Goal: Information Seeking & Learning: Understand process/instructions

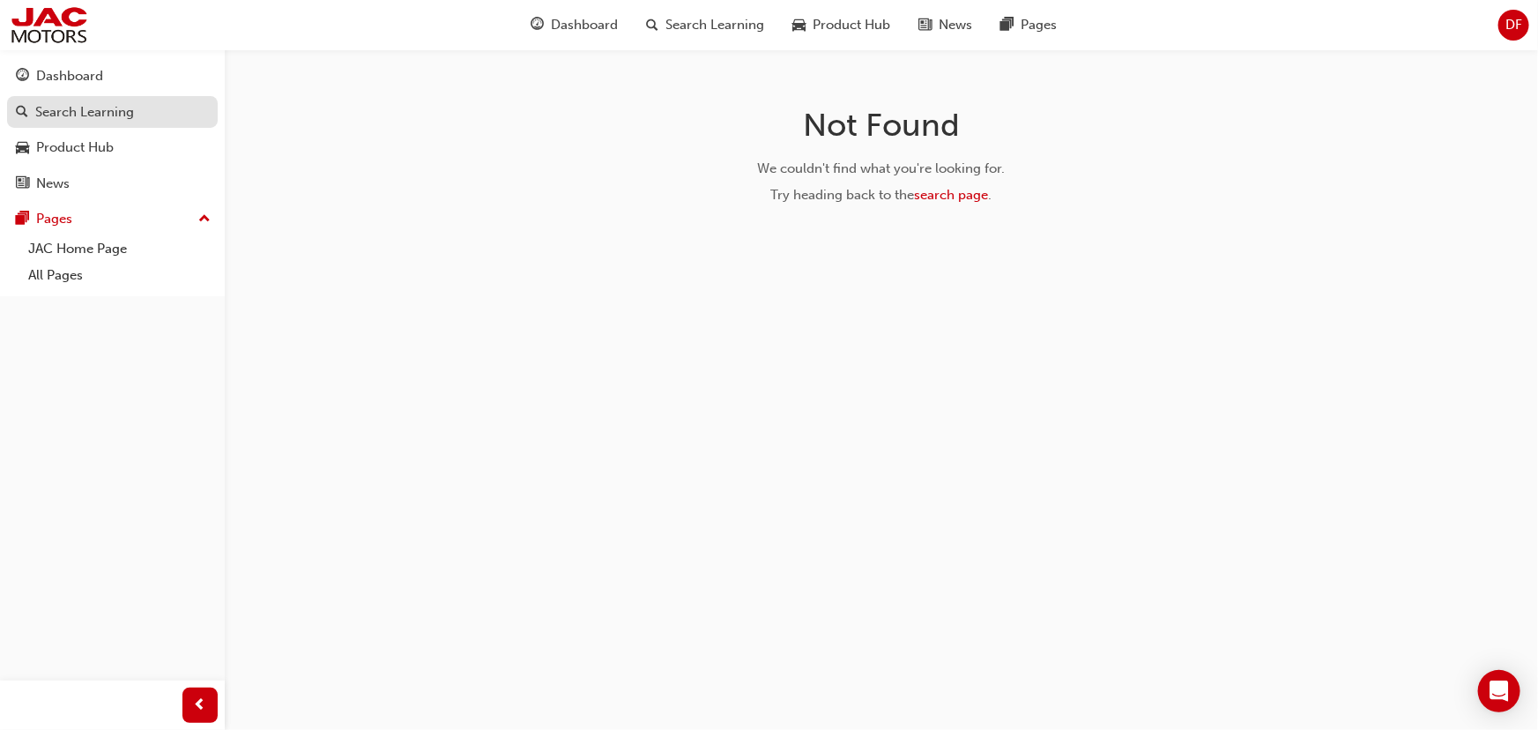
click at [62, 112] on div "Search Learning" at bounding box center [84, 112] width 99 height 20
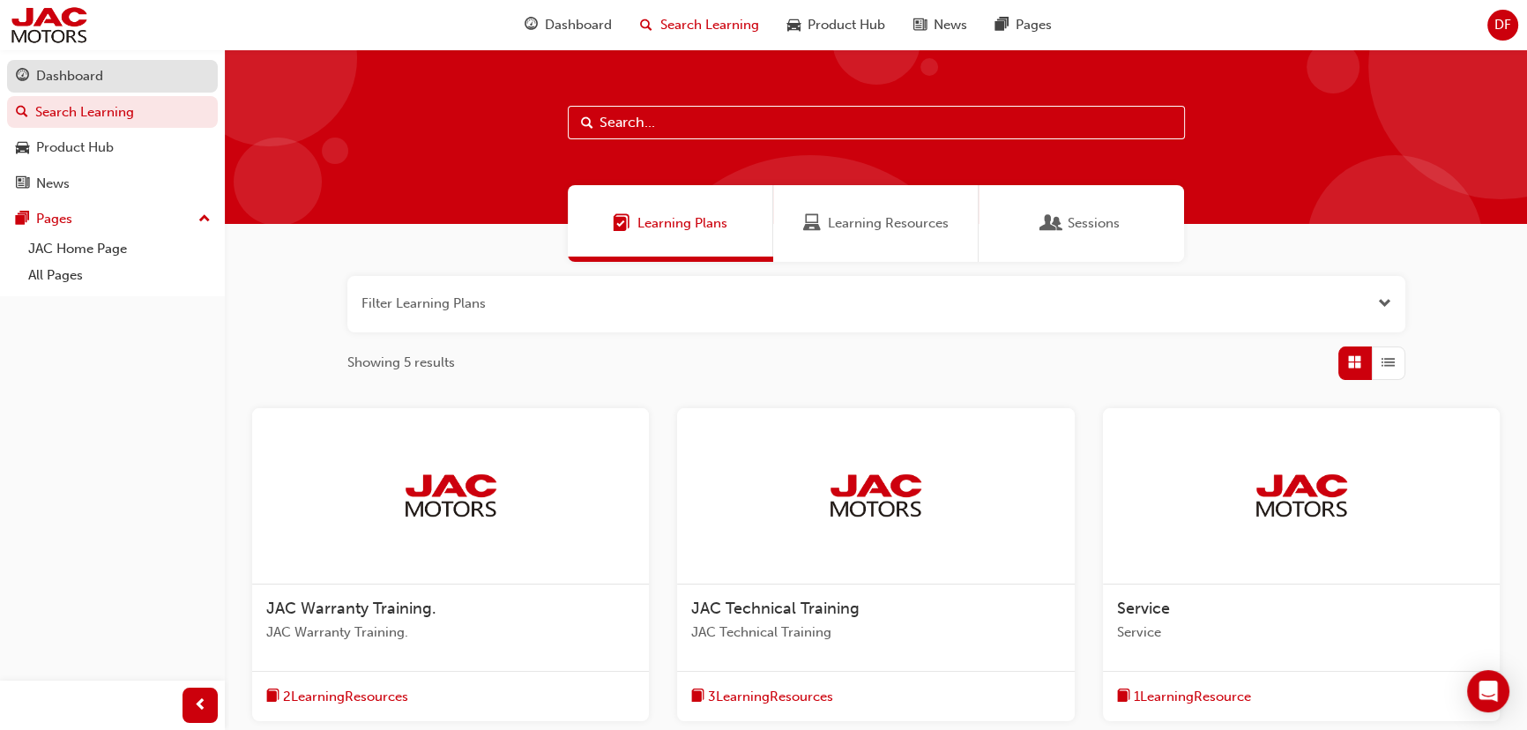
click at [71, 86] on div "Dashboard" at bounding box center [69, 76] width 67 height 20
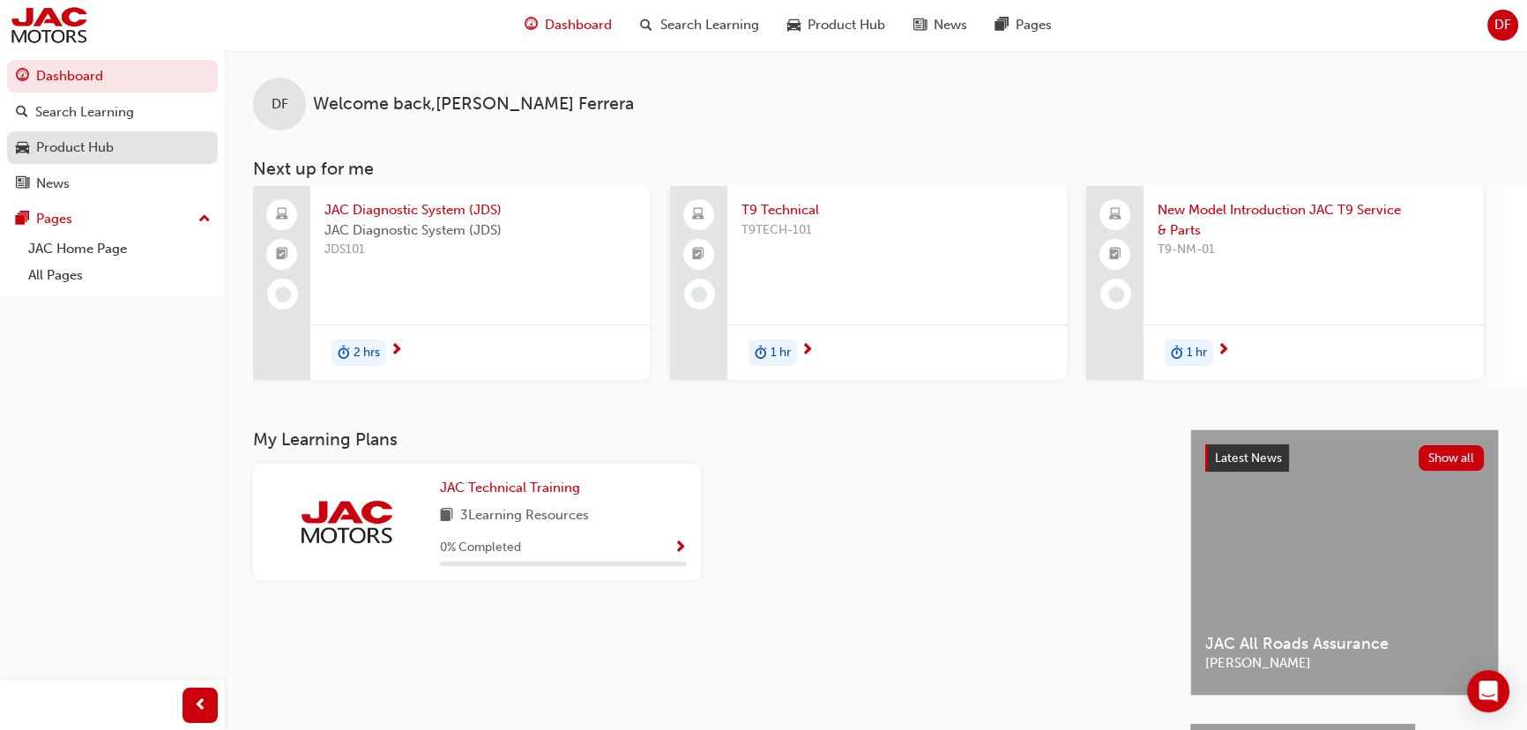
click at [54, 150] on div "Product Hub" at bounding box center [75, 148] width 78 height 20
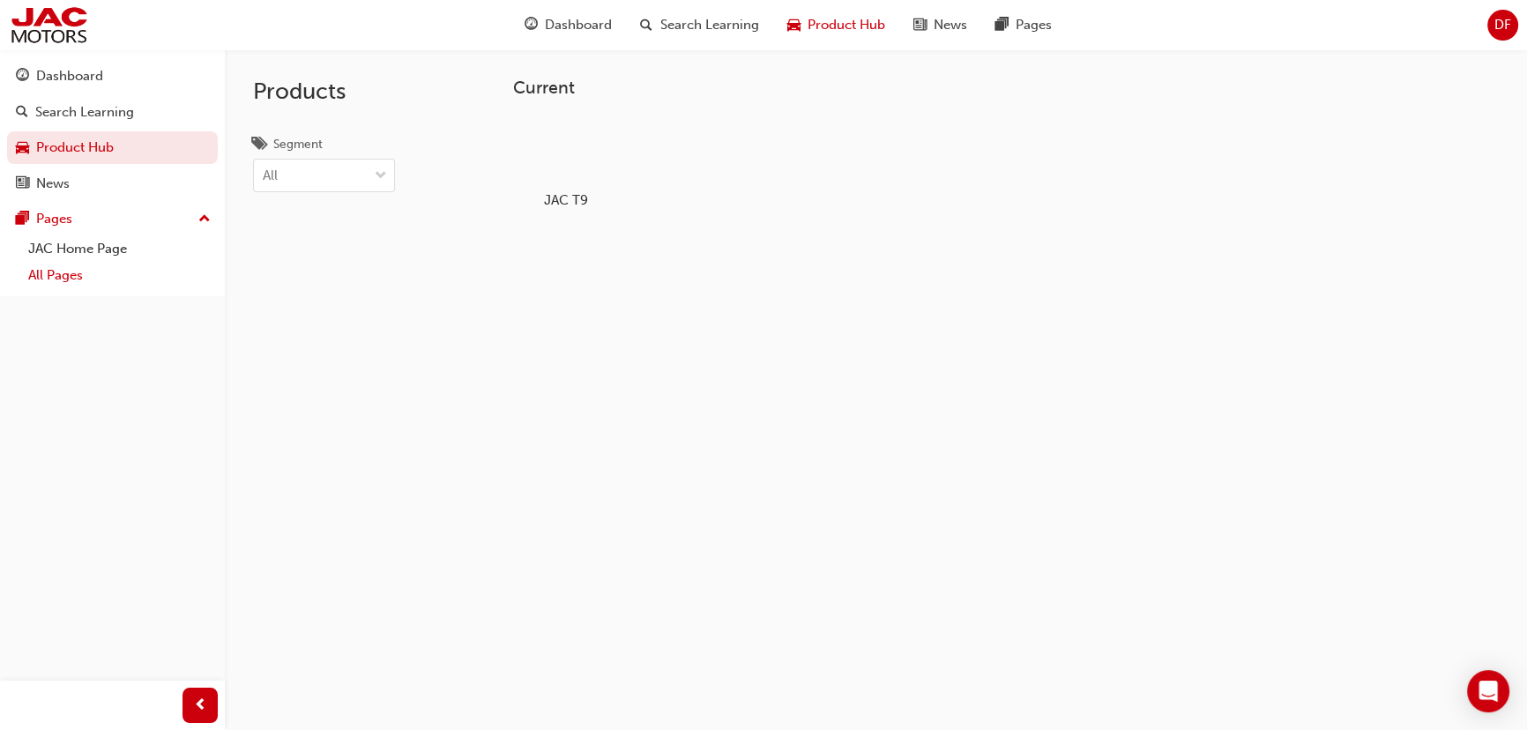
click at [45, 278] on link "All Pages" at bounding box center [119, 275] width 197 height 27
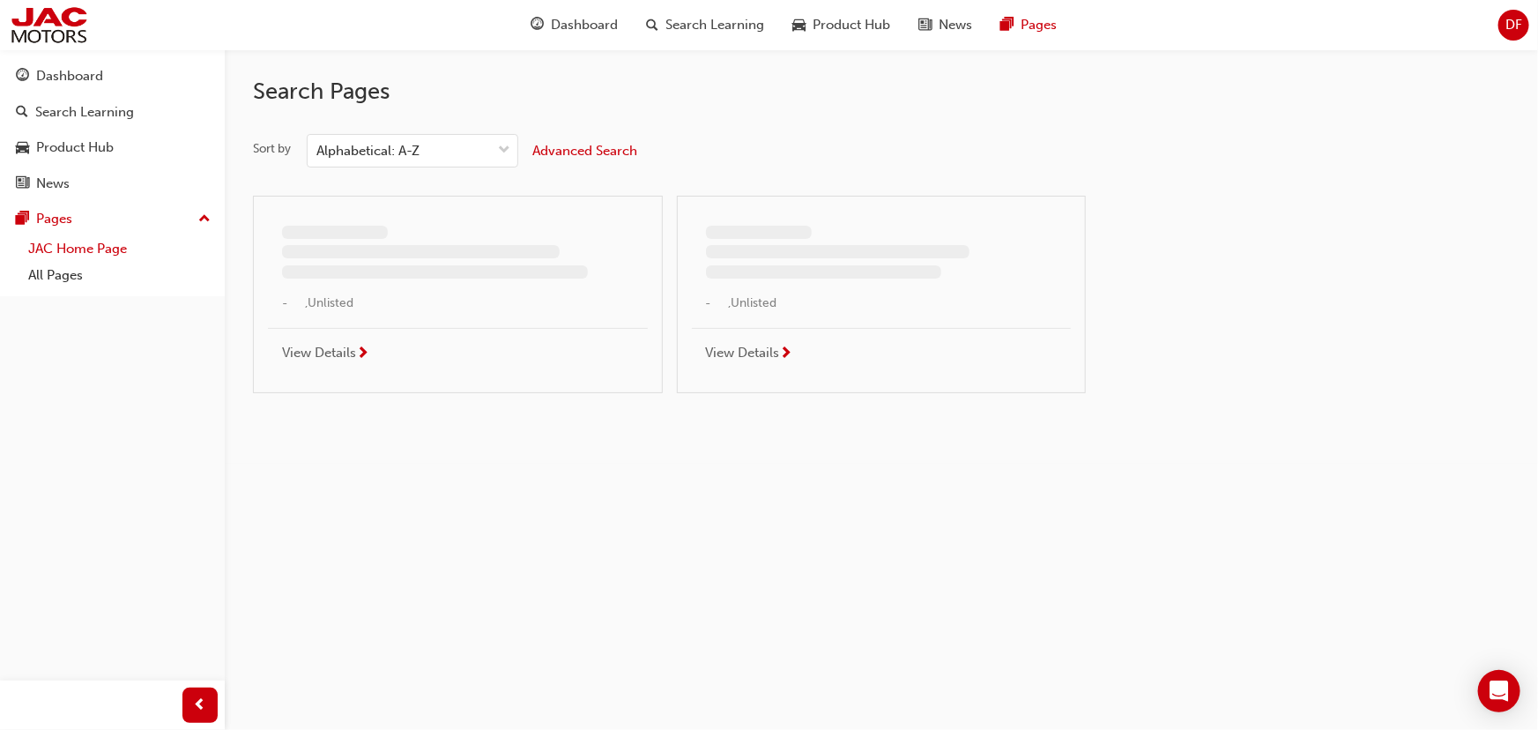
click at [71, 250] on link "JAC Home Page" at bounding box center [119, 248] width 197 height 27
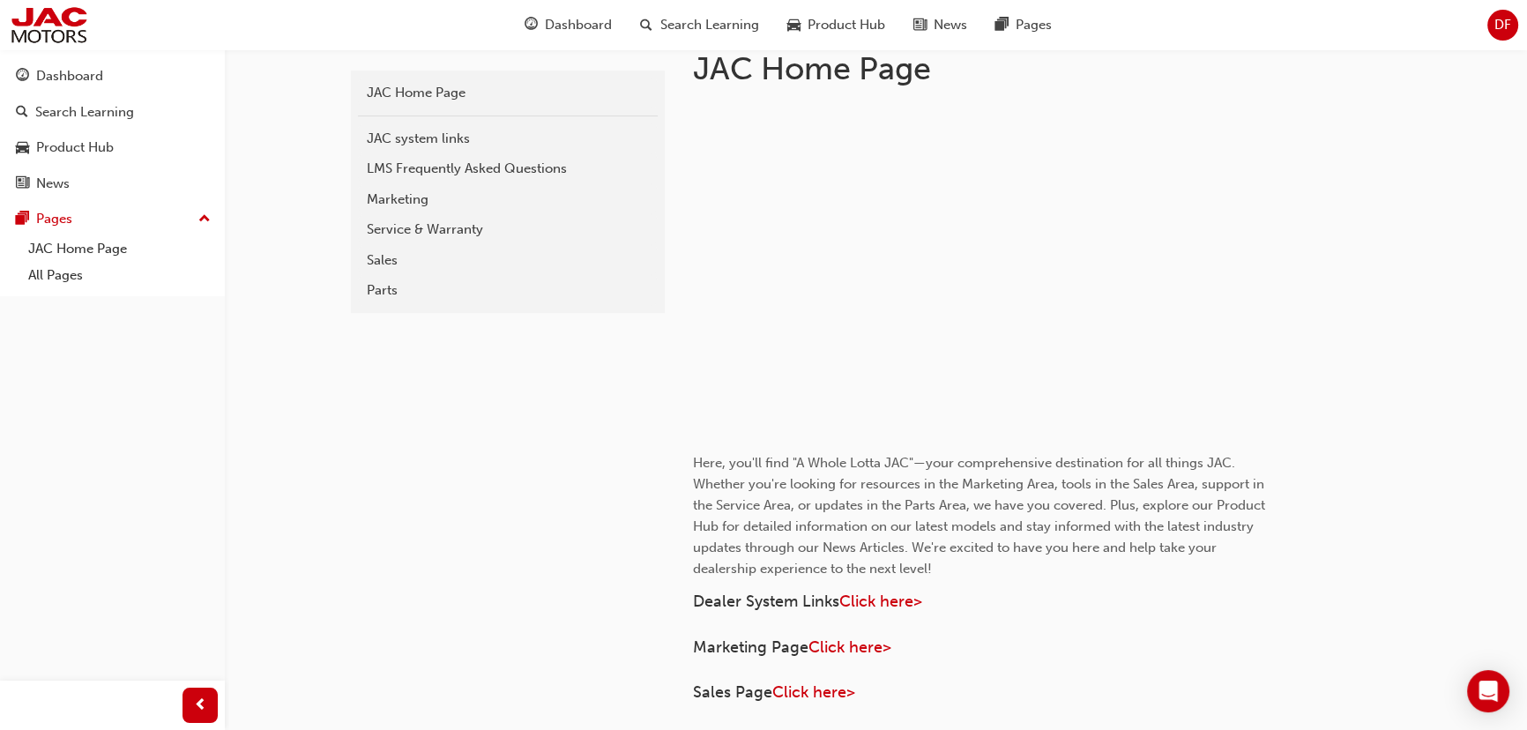
scroll to position [400, 0]
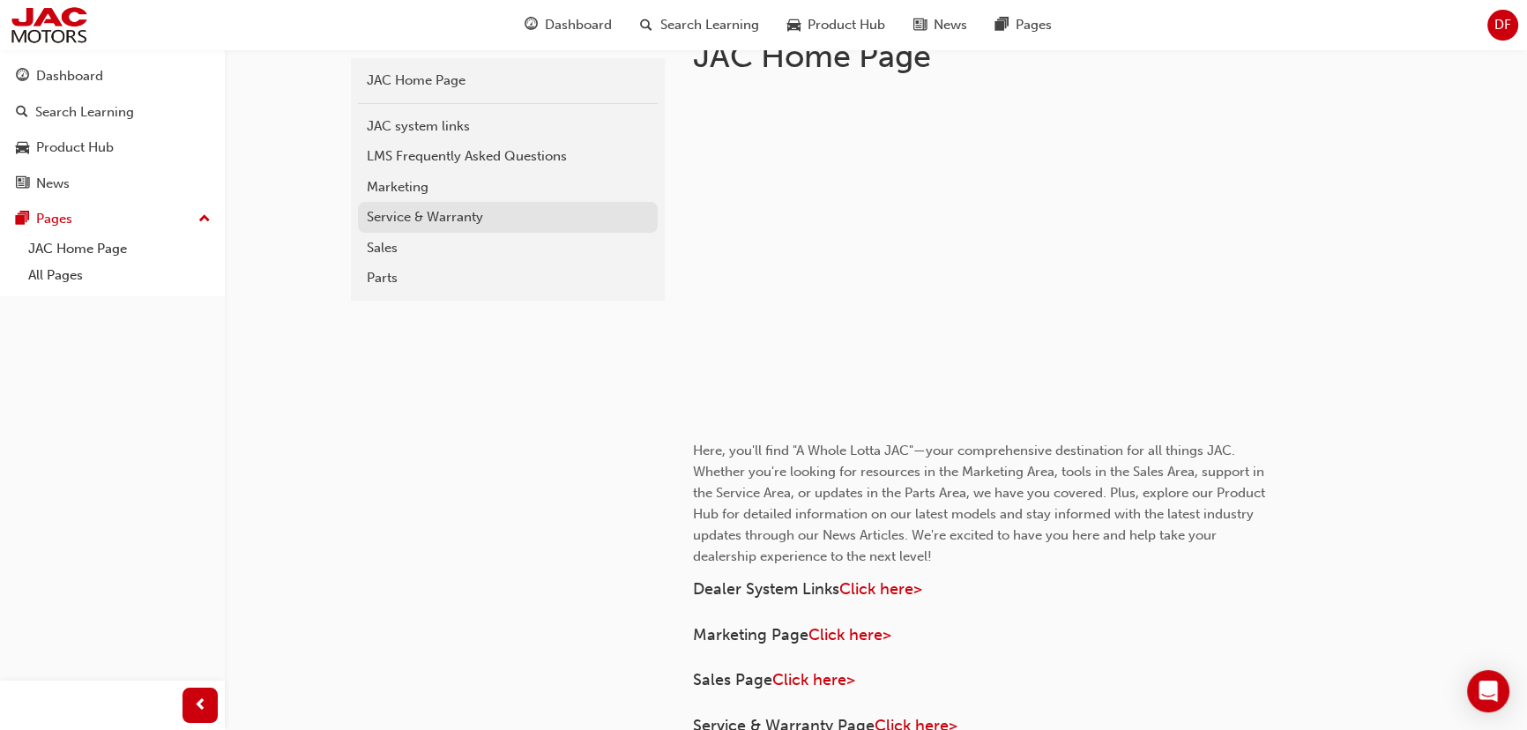
click at [388, 220] on div "Service & Warranty" at bounding box center [508, 217] width 282 height 20
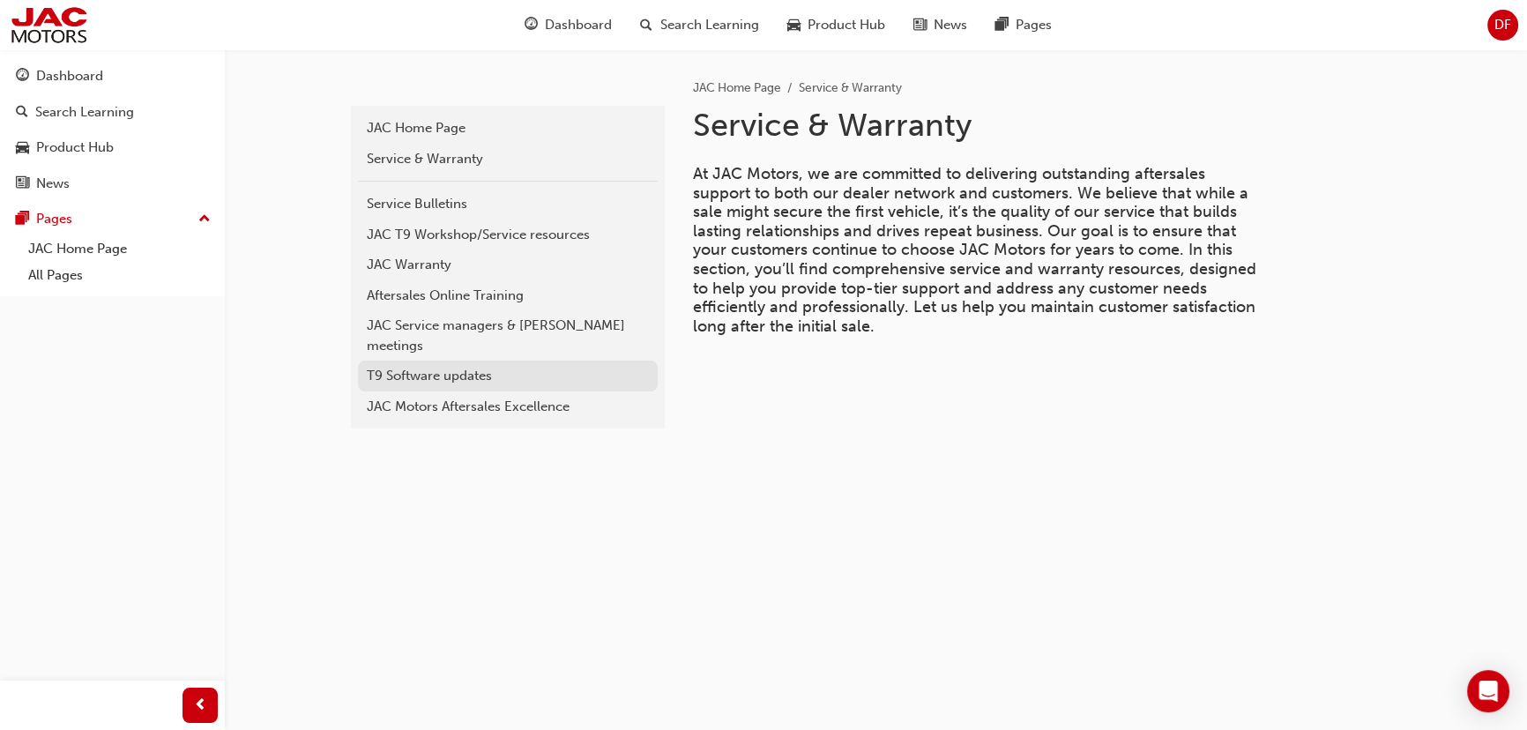
click at [431, 366] on div "T9 Software updates" at bounding box center [508, 376] width 282 height 20
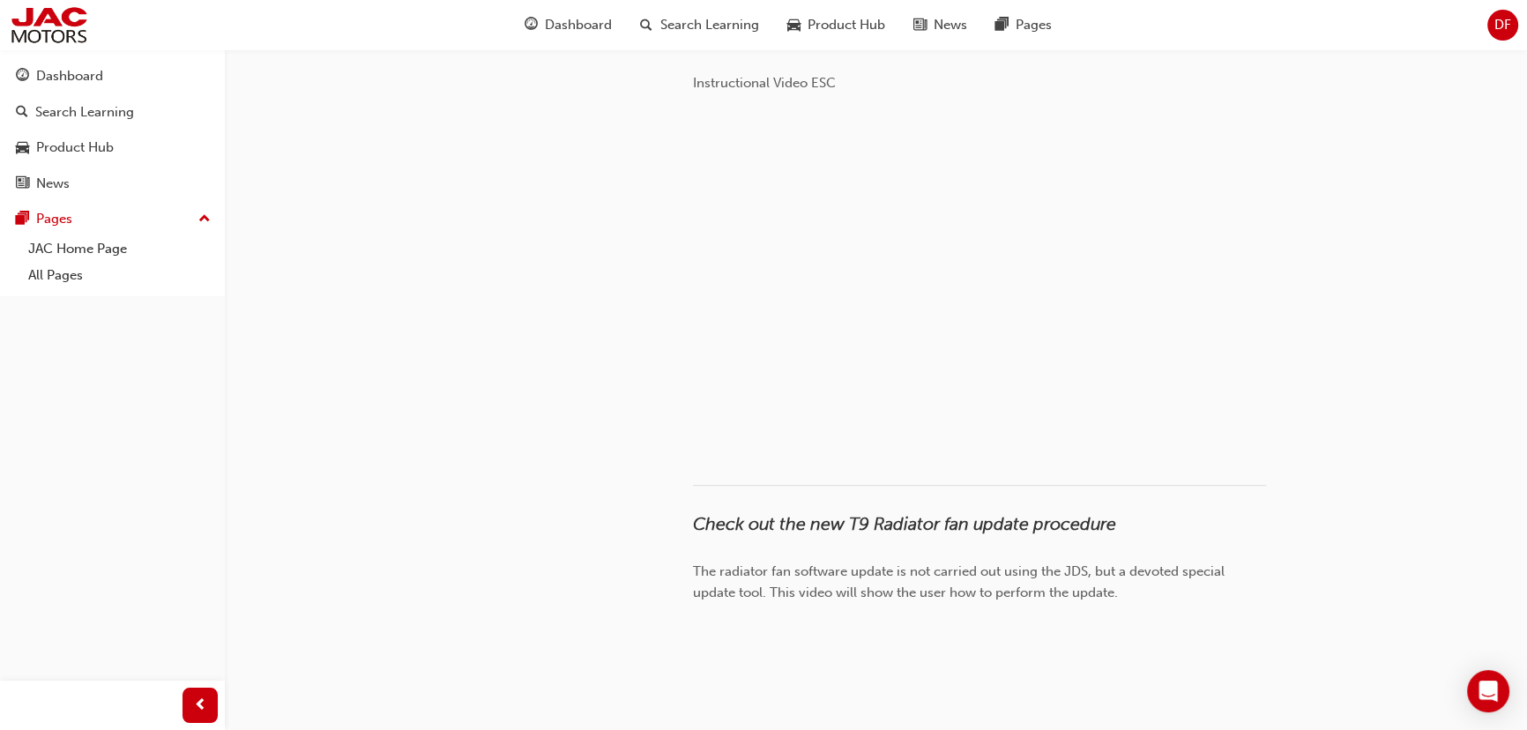
scroll to position [1287, 0]
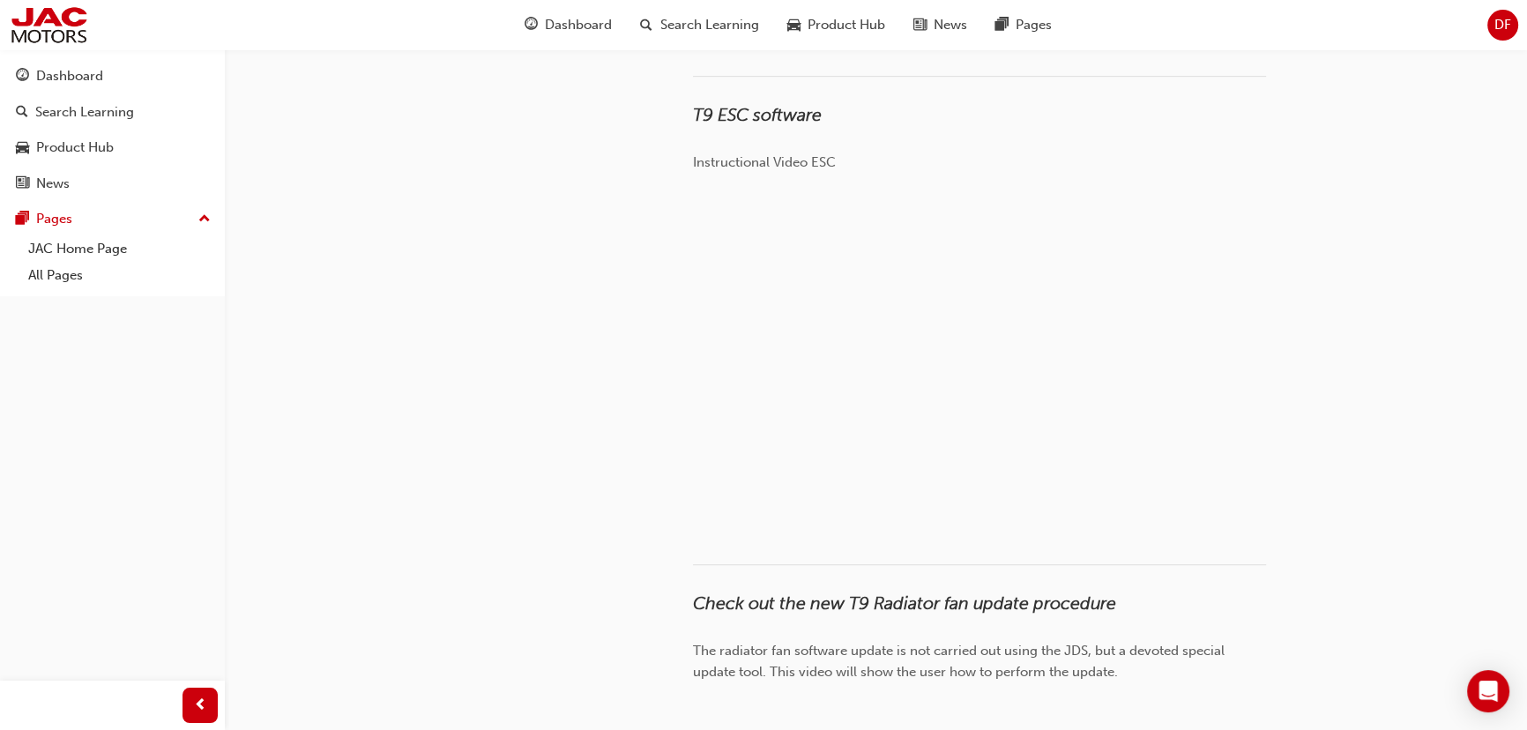
click at [1419, 194] on div "software JAC Home Page Service & Warranty T9 Software updates MP5 Software Upda…" at bounding box center [763, 242] width 1527 height 3059
